Goal: Task Accomplishment & Management: Manage account settings

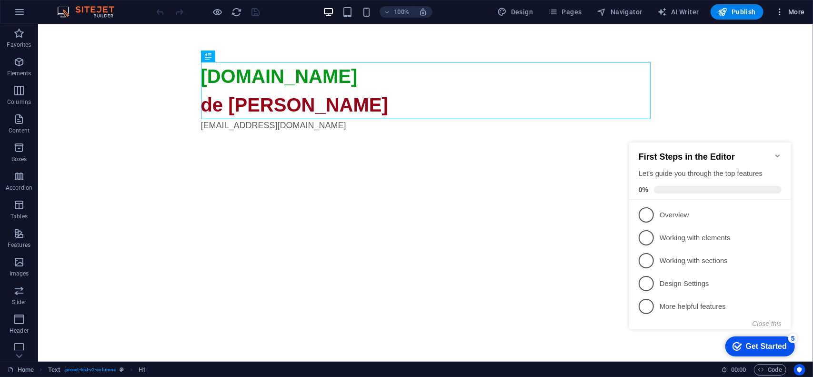
click at [805, 14] on button "More" at bounding box center [790, 11] width 38 height 15
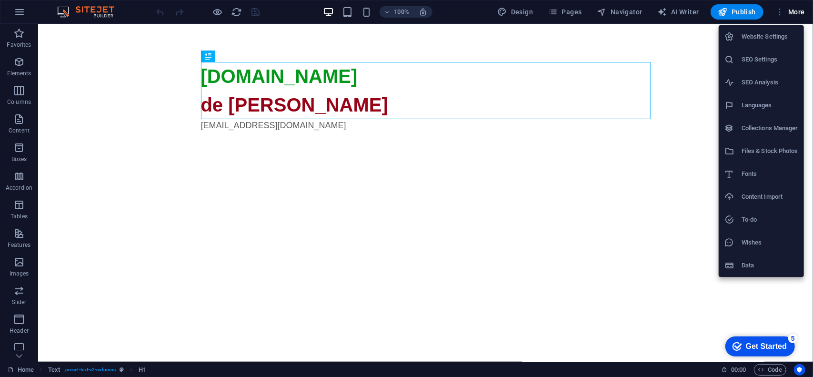
click at [772, 63] on h6 "SEO Settings" at bounding box center [769, 59] width 57 height 11
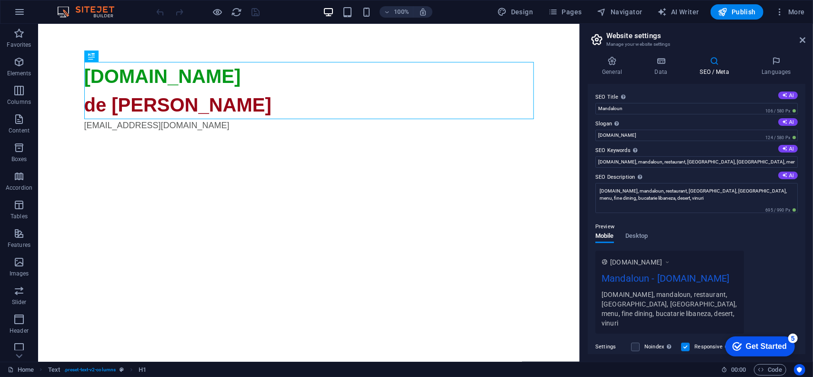
click at [714, 70] on h4 "SEO / Meta" at bounding box center [716, 66] width 62 height 20
click at [618, 66] on h4 "General" at bounding box center [614, 66] width 52 height 20
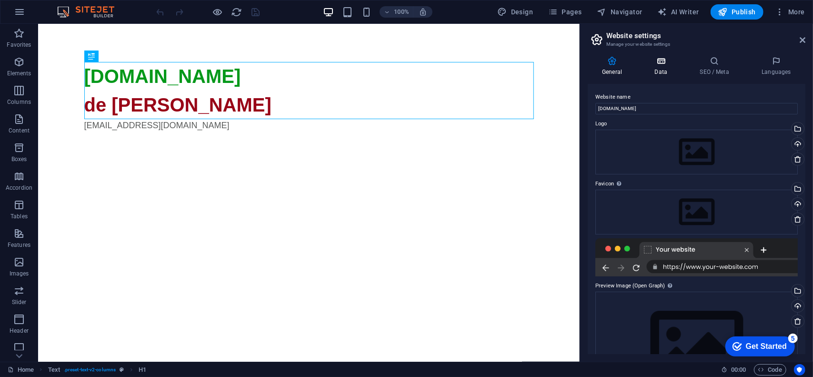
click at [662, 65] on icon at bounding box center [660, 61] width 41 height 10
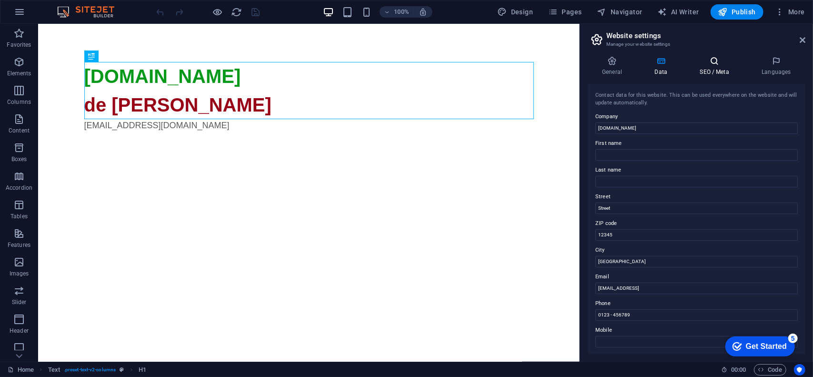
click at [710, 63] on icon at bounding box center [714, 61] width 58 height 10
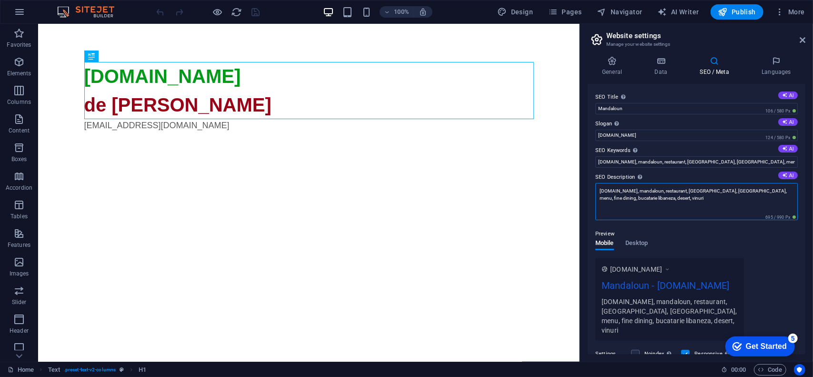
click at [683, 199] on textarea "[DOMAIN_NAME], mandaloun, restaurant, [GEOGRAPHIC_DATA], [GEOGRAPHIC_DATA], men…" at bounding box center [696, 201] width 202 height 37
drag, startPoint x: 636, startPoint y: 199, endPoint x: 677, endPoint y: 198, distance: 40.9
click at [677, 198] on textarea "[DOMAIN_NAME], mandaloun, restaurant, [GEOGRAPHIC_DATA], [GEOGRAPHIC_DATA], men…" at bounding box center [696, 201] width 202 height 37
type textarea "[DOMAIN_NAME], mandaloun, restaurant, [GEOGRAPHIC_DATA], [GEOGRAPHIC_DATA], men…"
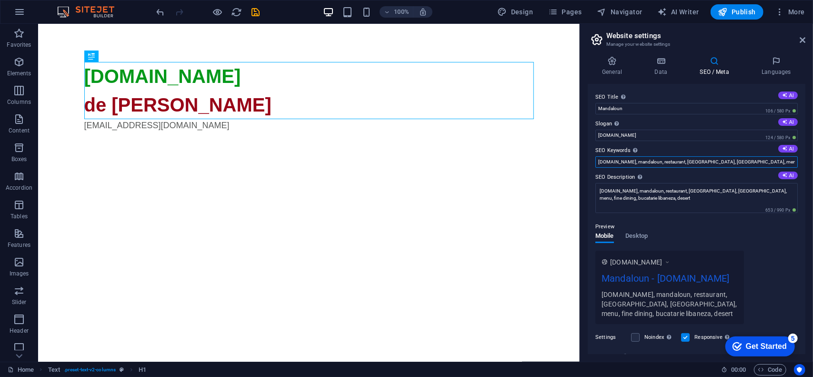
scroll to position [0, 33]
drag, startPoint x: 751, startPoint y: 160, endPoint x: 812, endPoint y: 164, distance: 61.5
click at [812, 164] on div "General Data SEO / Meta Languages Website name [DOMAIN_NAME] Logo Drag files he…" at bounding box center [696, 205] width 233 height 313
type input "[DOMAIN_NAME], mandaloun, restaurant, [GEOGRAPHIC_DATA], [GEOGRAPHIC_DATA], men…"
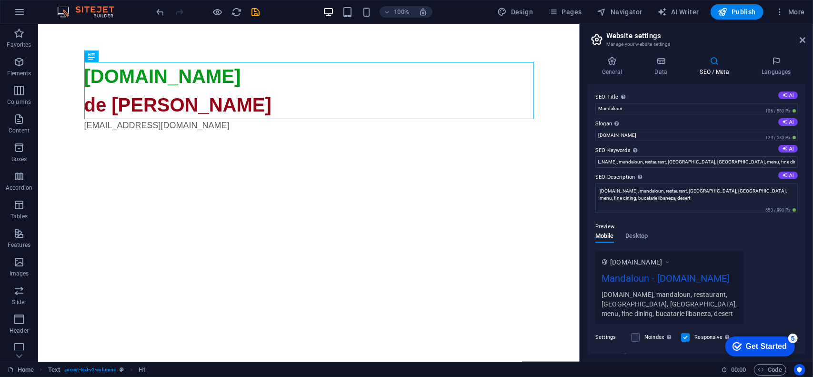
click at [710, 228] on div "Preview" at bounding box center [696, 226] width 202 height 11
click at [741, 11] on span "Publish" at bounding box center [737, 12] width 38 height 10
